Goal: Transaction & Acquisition: Book appointment/travel/reservation

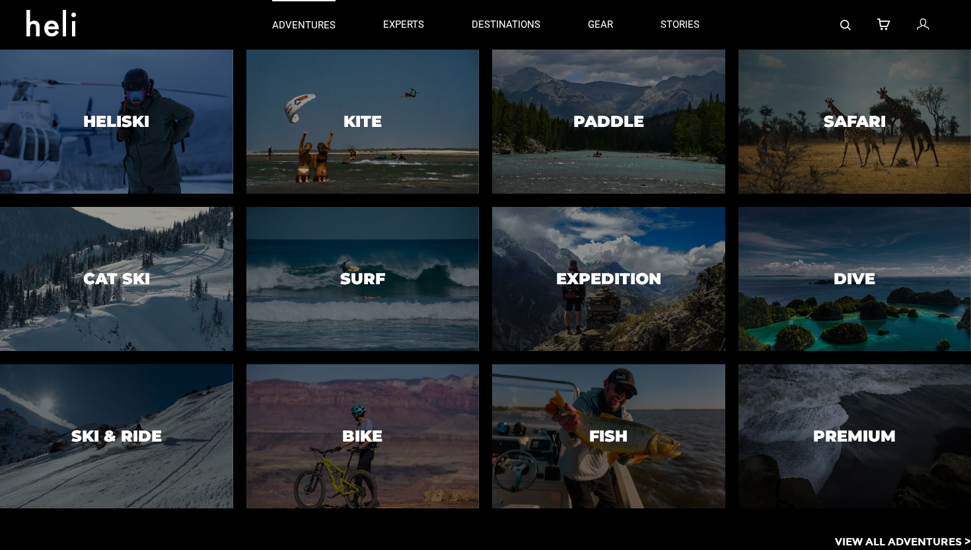
type input "Bike"
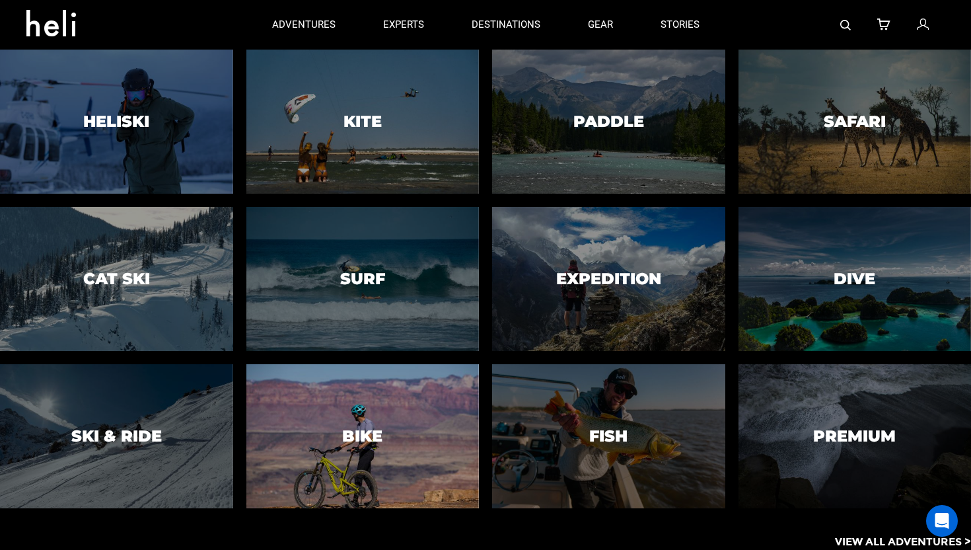
click at [363, 369] on div at bounding box center [363, 436] width 238 height 147
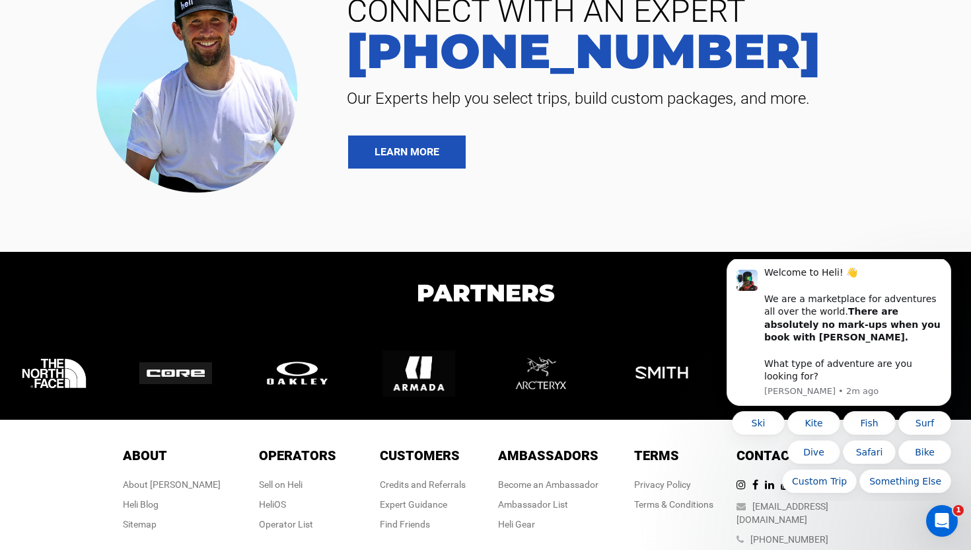
scroll to position [4607, 0]
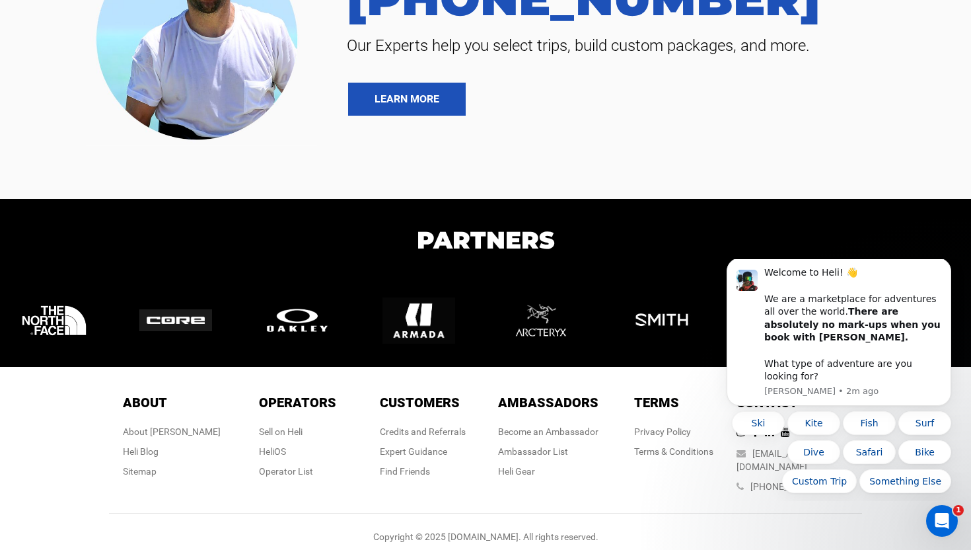
click at [757, 224] on h1 "Partners" at bounding box center [485, 240] width 971 height 36
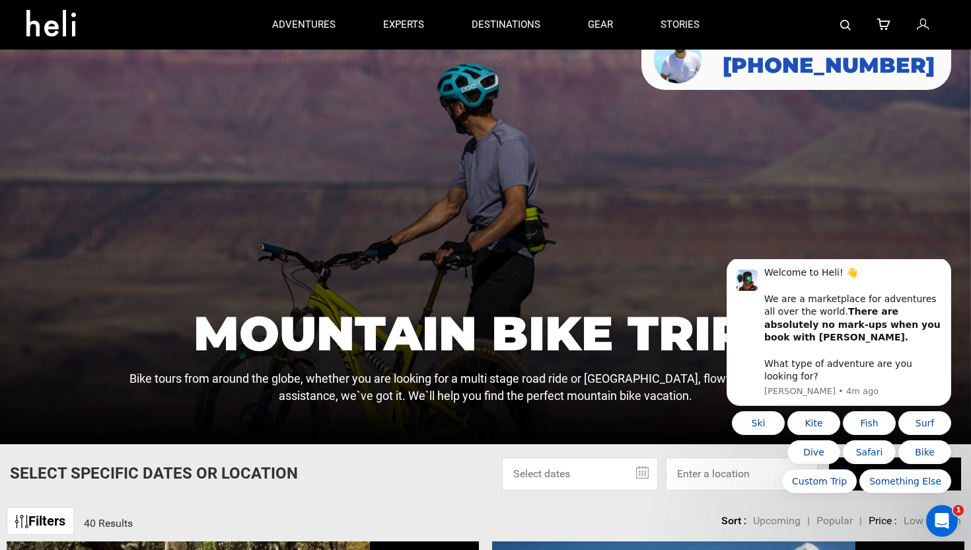
scroll to position [0, 0]
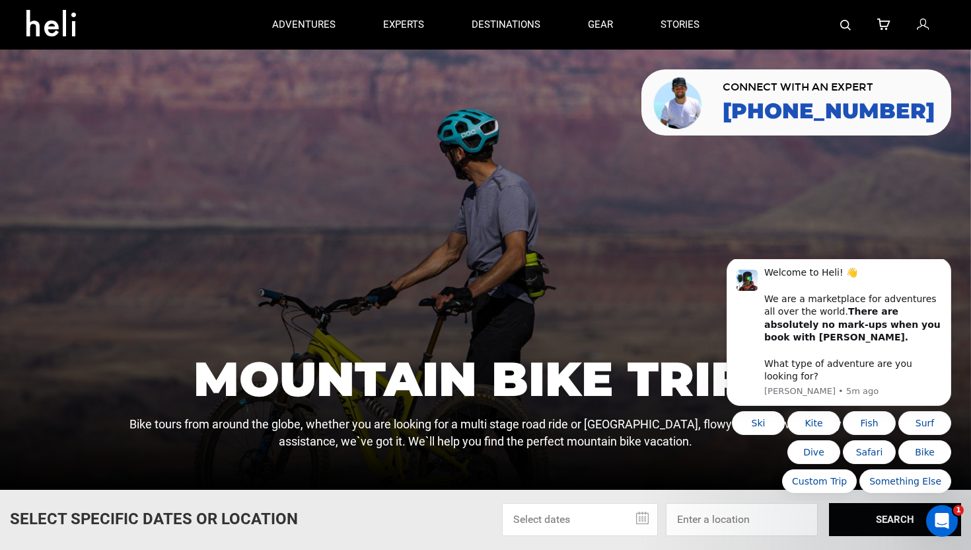
click at [650, 106] on div at bounding box center [485, 270] width 971 height 440
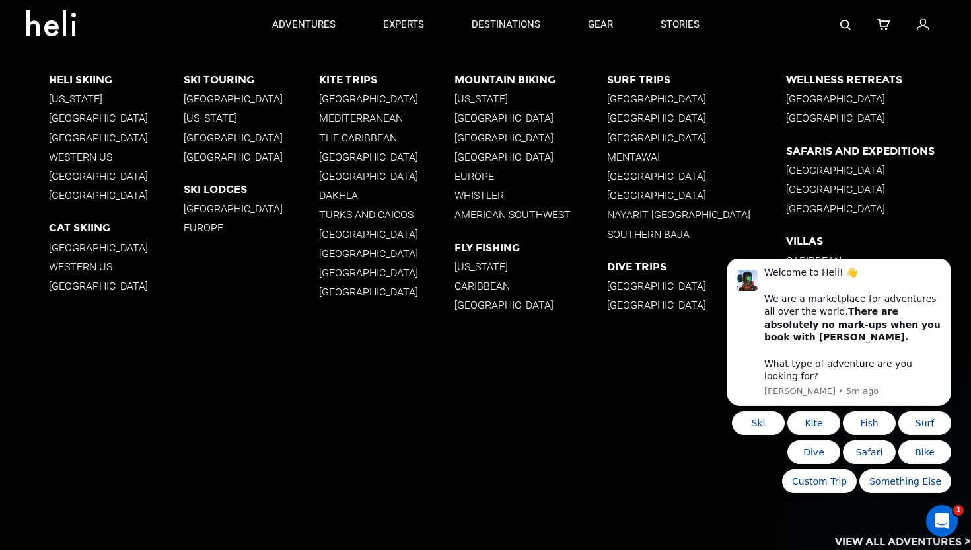
click at [583, 490] on app-destinations-list "Heli Skiing [US_STATE] [GEOGRAPHIC_DATA] [GEOGRAPHIC_DATA] Western [GEOGRAPHIC_…" at bounding box center [485, 300] width 971 height 500
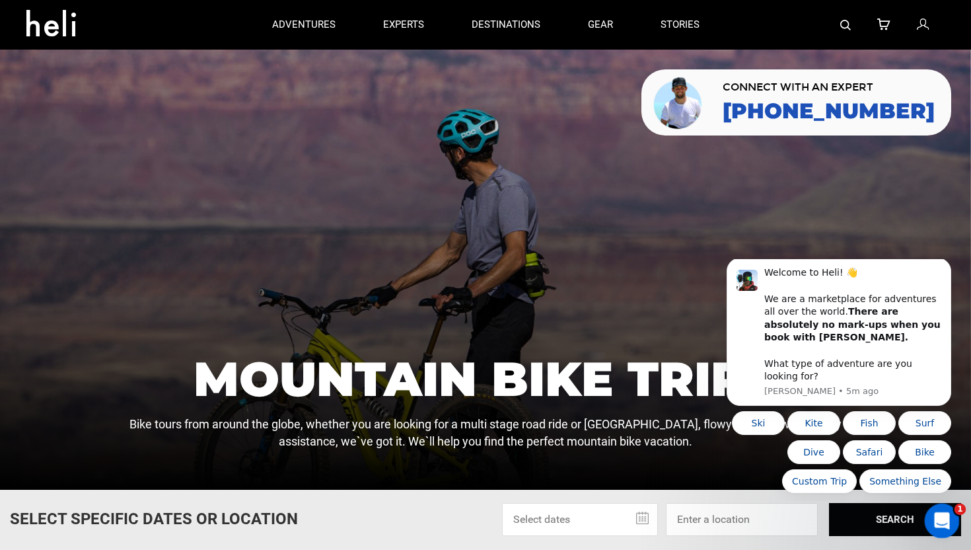
click at [941, 521] on icon "Open Intercom Messenger" at bounding box center [941, 519] width 22 height 22
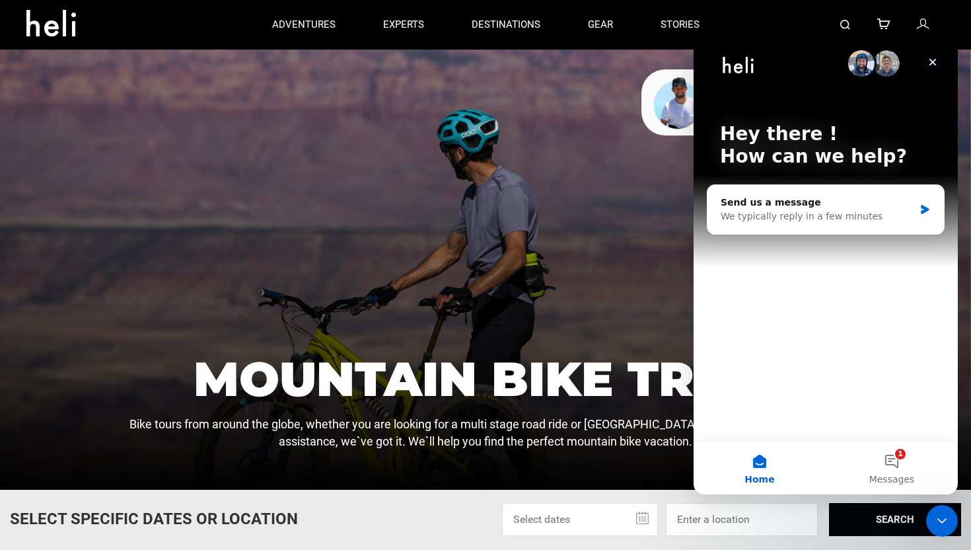
click at [934, 63] on icon "Close" at bounding box center [933, 62] width 7 height 7
